Goal: Find specific page/section: Find specific page/section

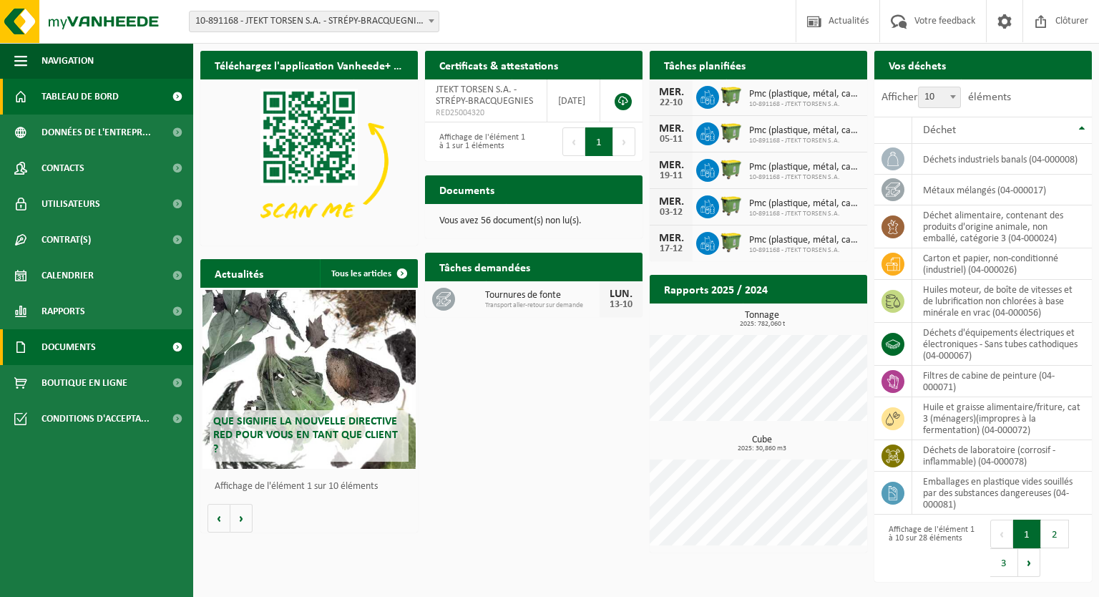
click at [92, 349] on span "Documents" at bounding box center [69, 347] width 54 height 36
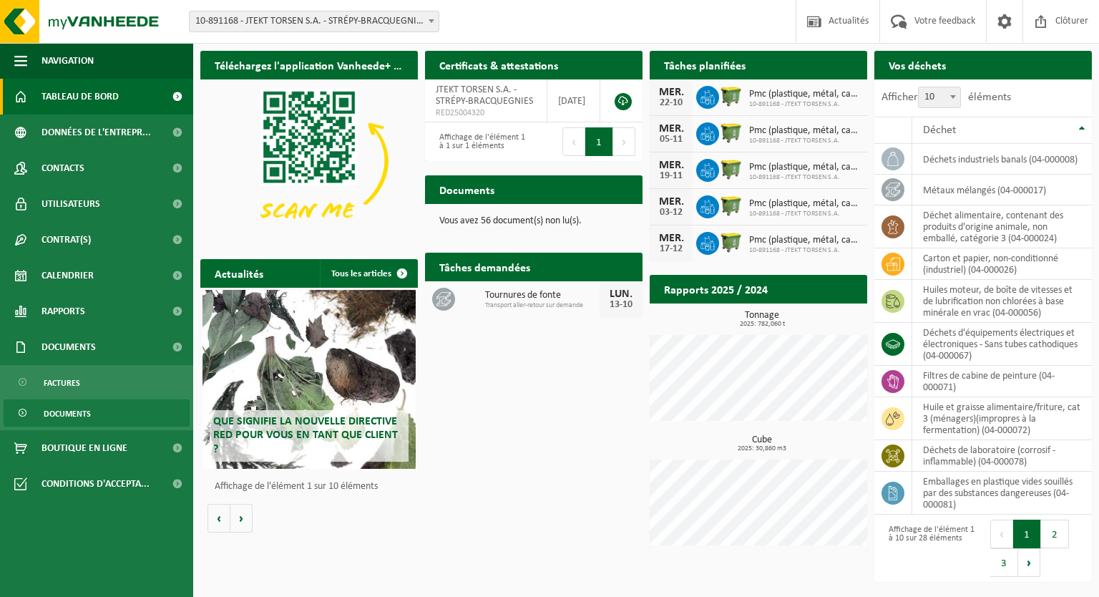
click at [69, 417] on span "Documents" at bounding box center [67, 413] width 47 height 27
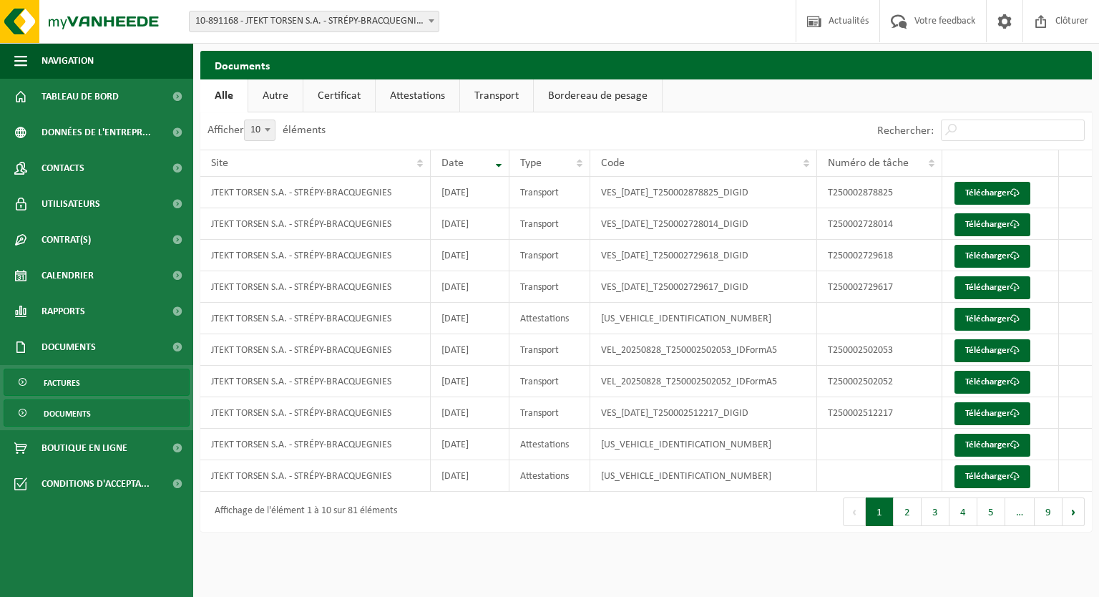
click at [76, 381] on span "Factures" at bounding box center [62, 382] width 37 height 27
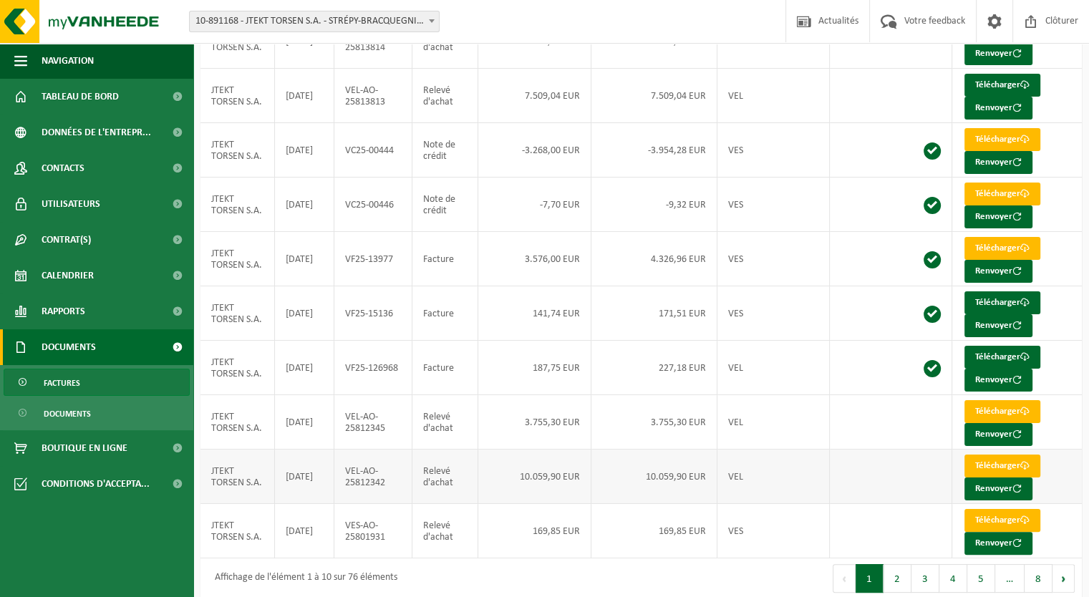
scroll to position [172, 0]
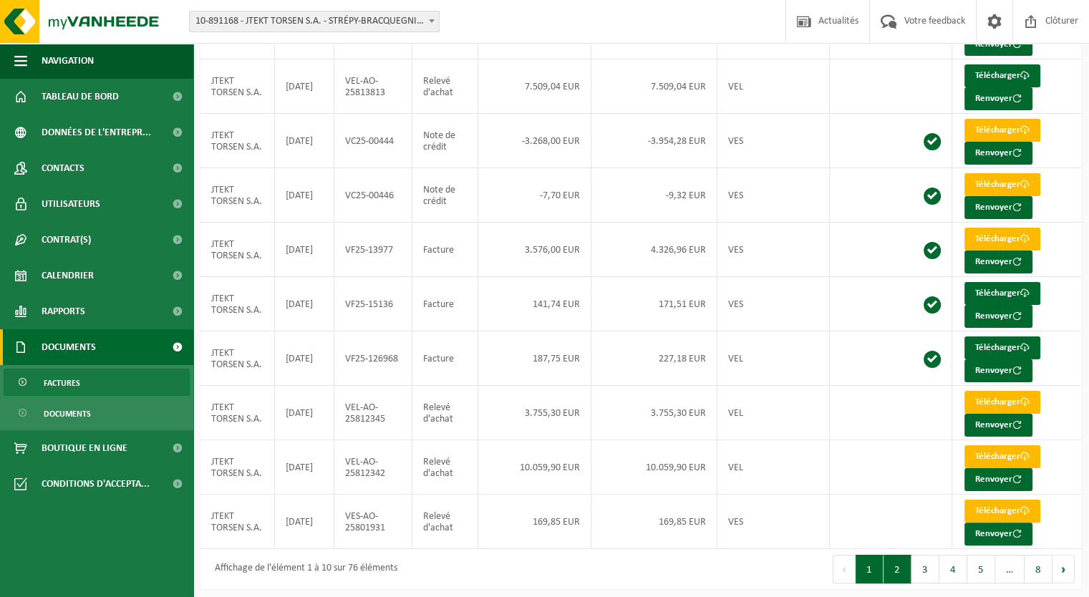
click at [900, 568] on button "2" at bounding box center [897, 569] width 28 height 29
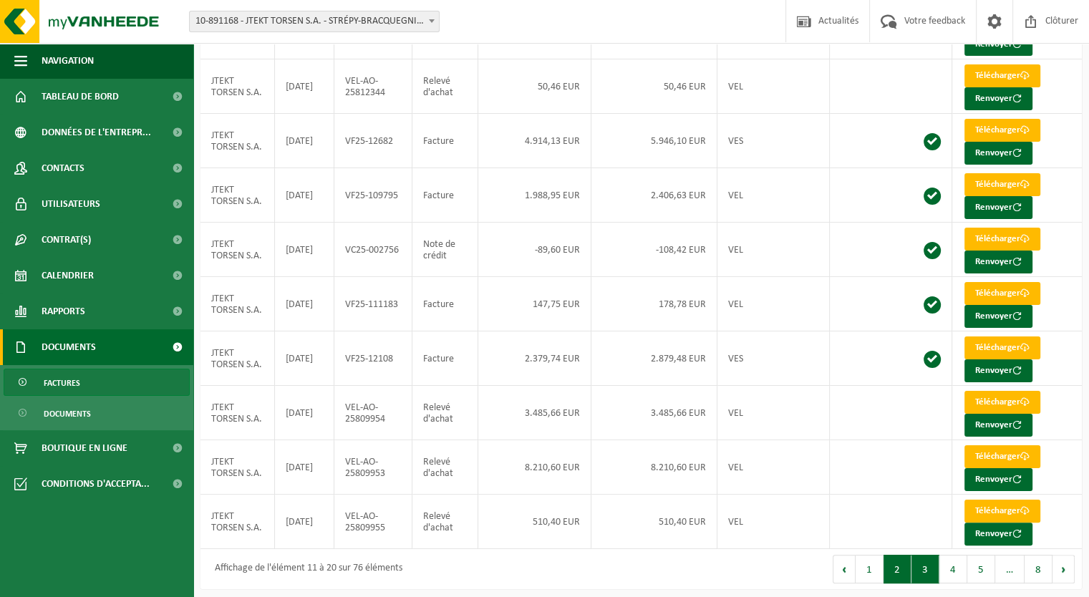
click at [925, 567] on button "3" at bounding box center [925, 569] width 28 height 29
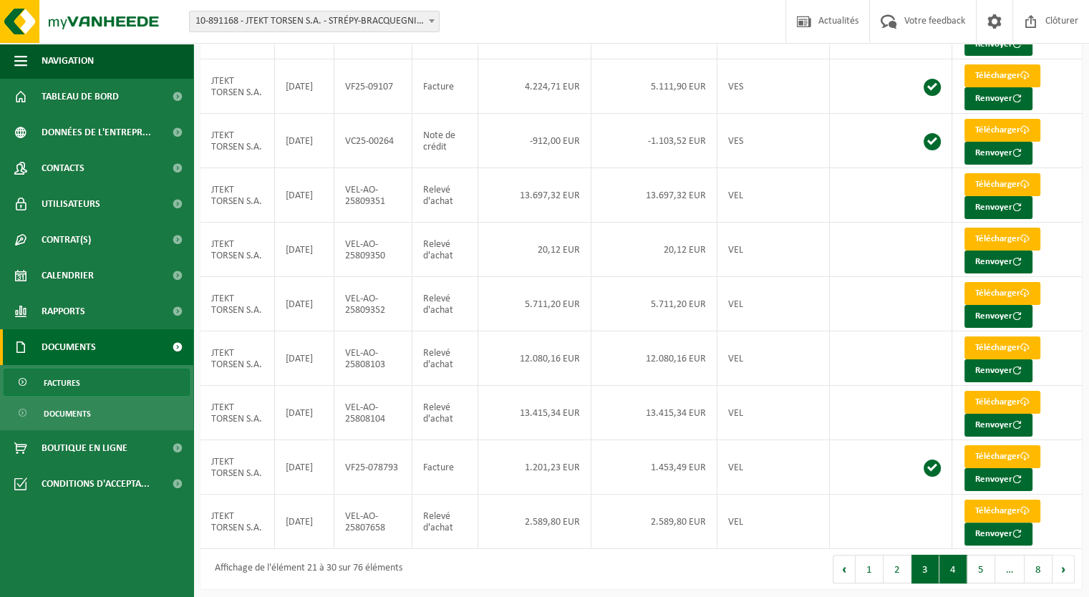
click at [954, 565] on button "4" at bounding box center [953, 569] width 28 height 29
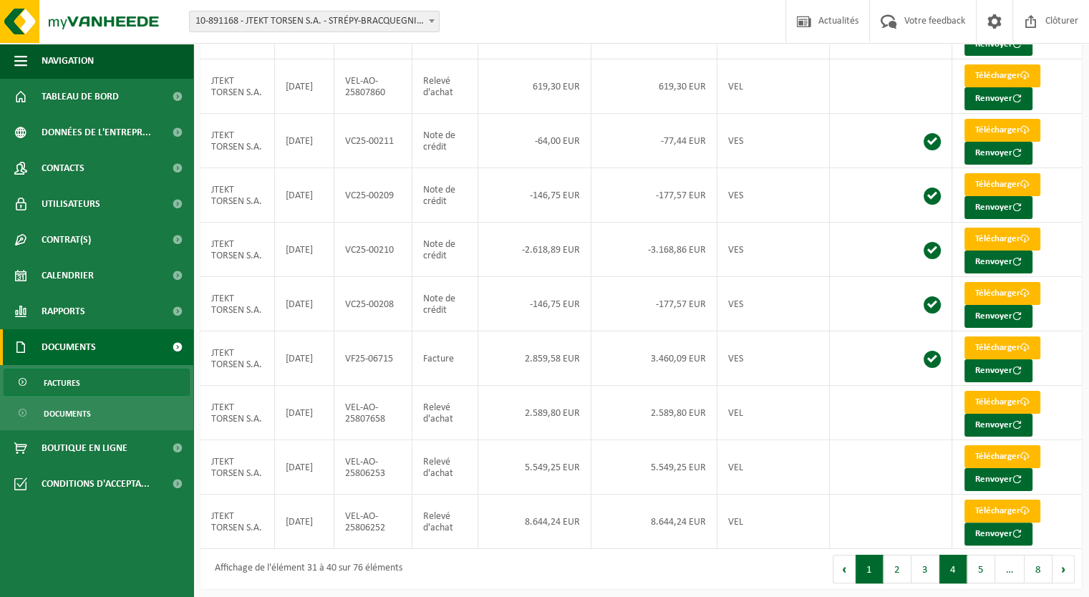
click at [868, 565] on button "1" at bounding box center [869, 569] width 28 height 29
